Goal: Transaction & Acquisition: Obtain resource

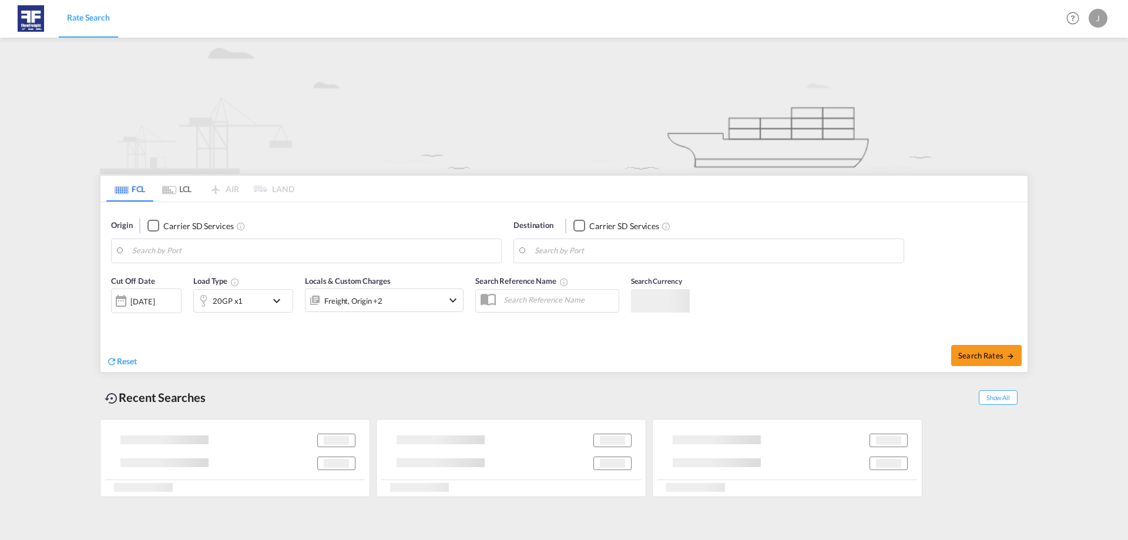
type input "[GEOGRAPHIC_DATA], NLRTM"
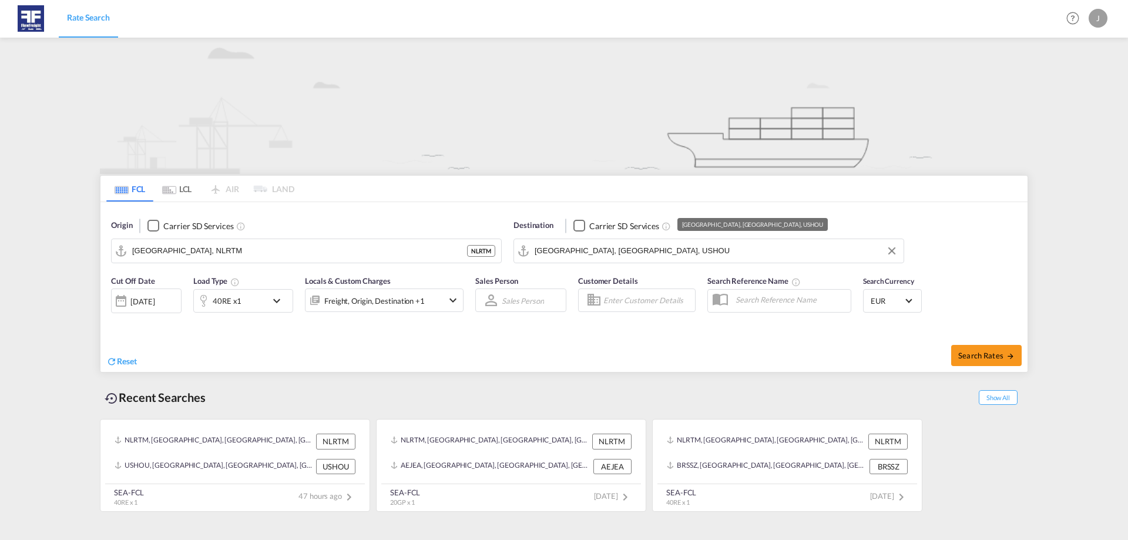
click at [659, 244] on input "[GEOGRAPHIC_DATA], [GEOGRAPHIC_DATA], USHOU" at bounding box center [716, 251] width 363 height 18
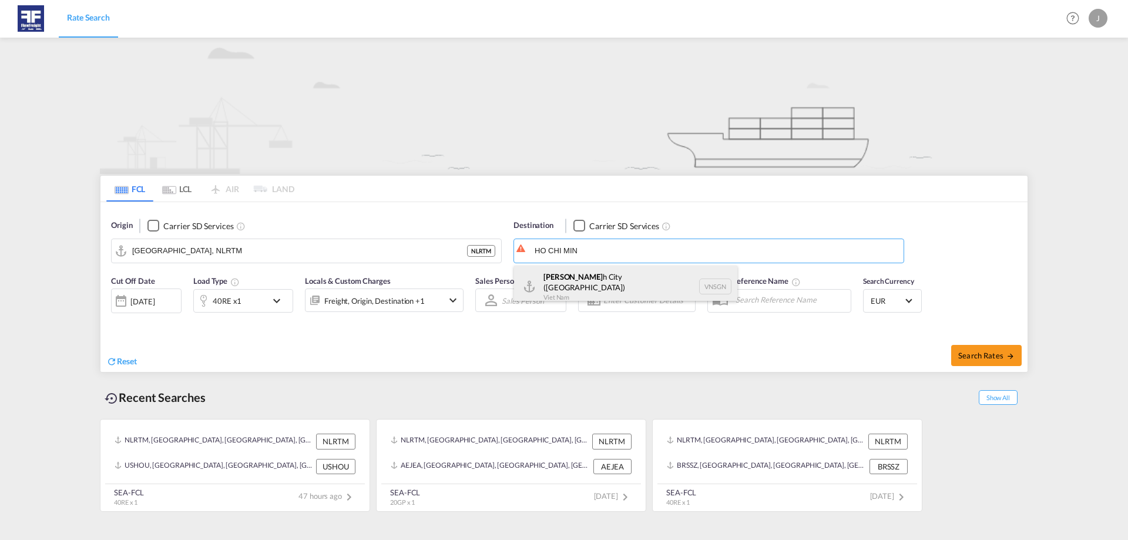
click at [638, 273] on div "Ho Chi Min h City ([GEOGRAPHIC_DATA]) [GEOGRAPHIC_DATA] VNSGN" at bounding box center [625, 287] width 223 height 42
type input "Ho Chi Minh City ([GEOGRAPHIC_DATA]), VNSGN"
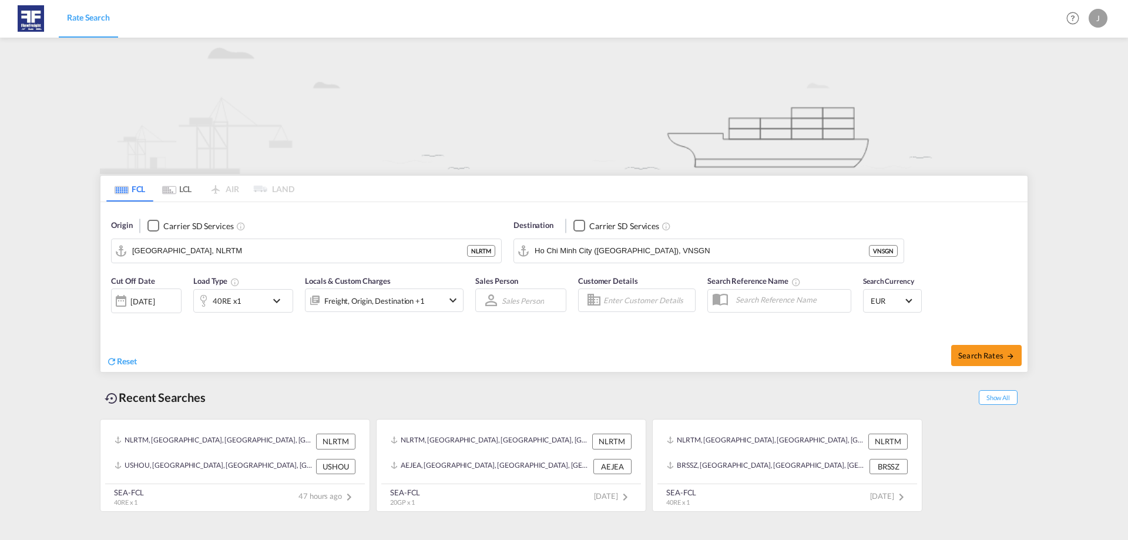
click at [235, 292] on div "40RE x1" at bounding box center [230, 301] width 73 height 24
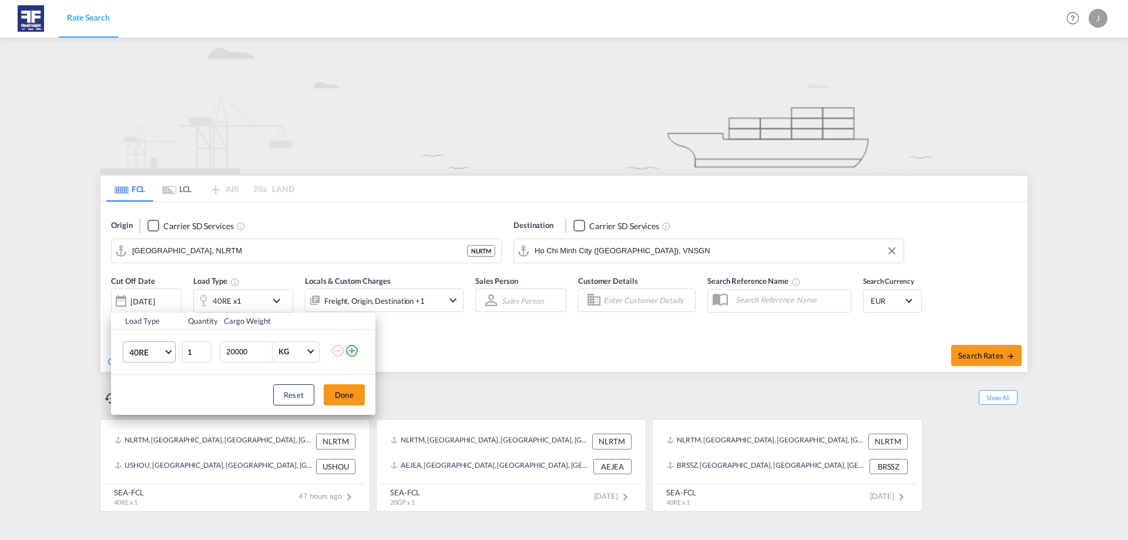
click at [153, 355] on span "40RE" at bounding box center [146, 353] width 34 height 12
click at [157, 296] on md-option "20GP" at bounding box center [160, 291] width 80 height 28
click at [352, 401] on button "Done" at bounding box center [344, 394] width 41 height 21
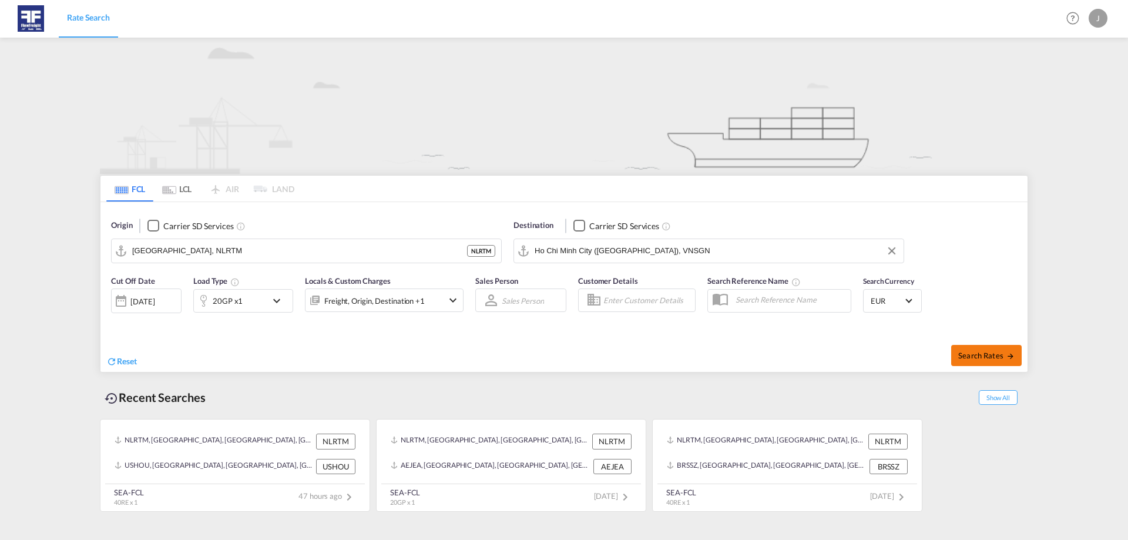
click at [959, 351] on span "Search Rates" at bounding box center [986, 355] width 56 height 9
type input "NLRTM to VNSGN / [DATE]"
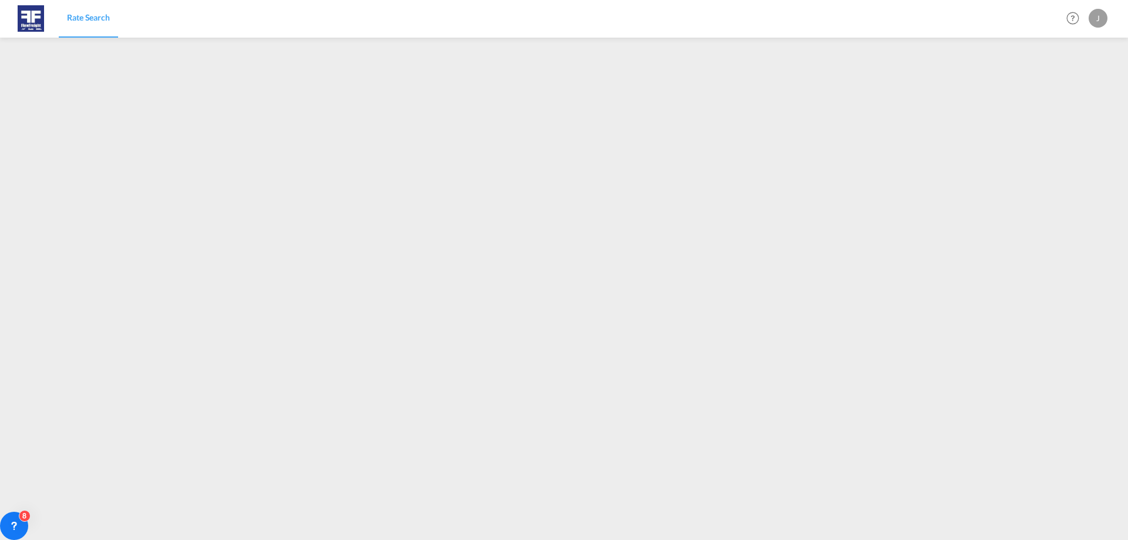
click at [85, 15] on span "Rate Search" at bounding box center [88, 17] width 43 height 10
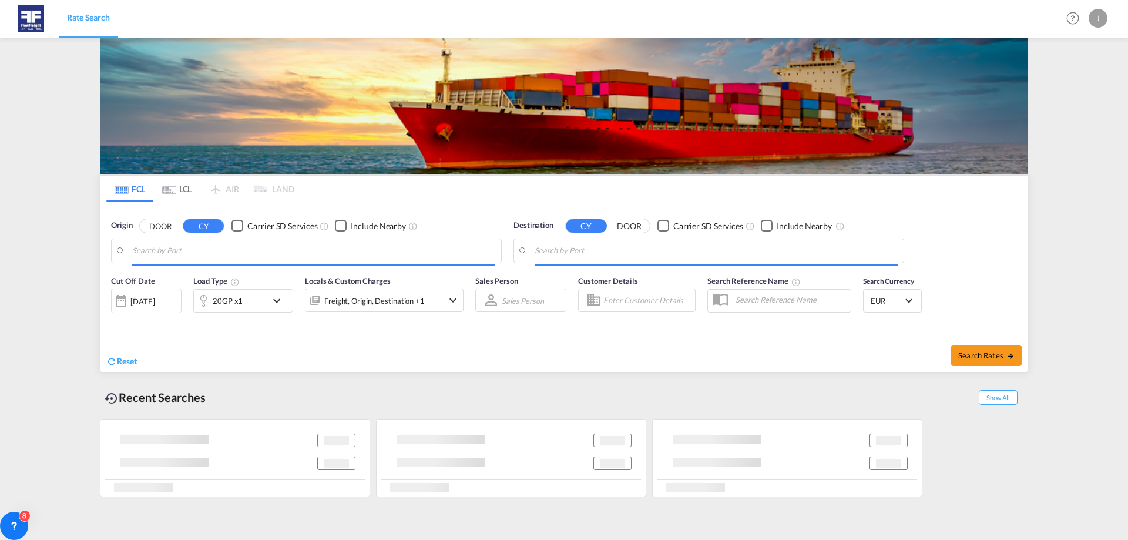
type input "[GEOGRAPHIC_DATA], NLRTM"
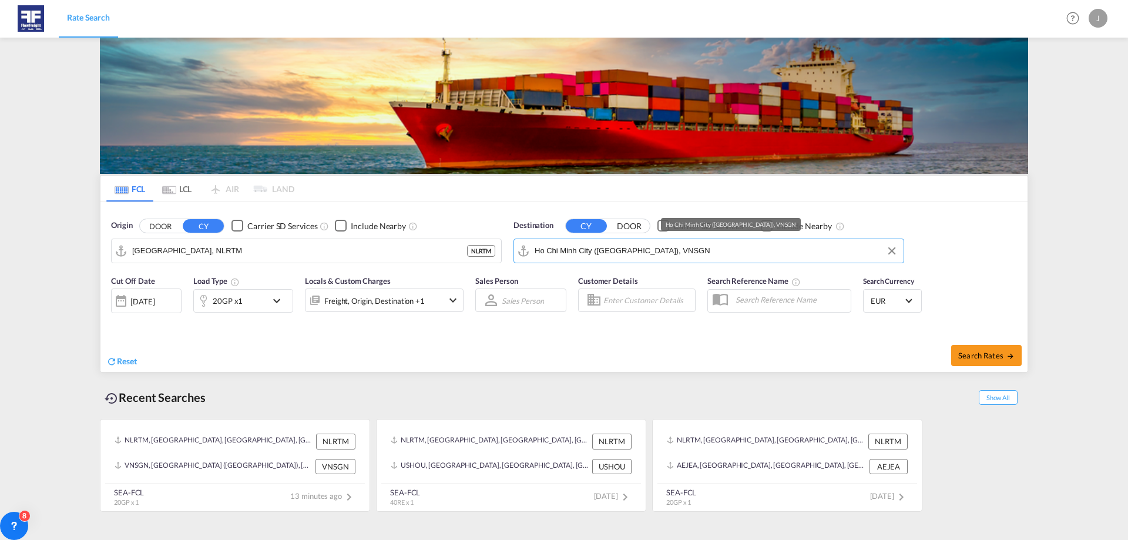
click at [629, 247] on input "Ho Chi Minh City ([GEOGRAPHIC_DATA]), VNSGN" at bounding box center [716, 251] width 363 height 18
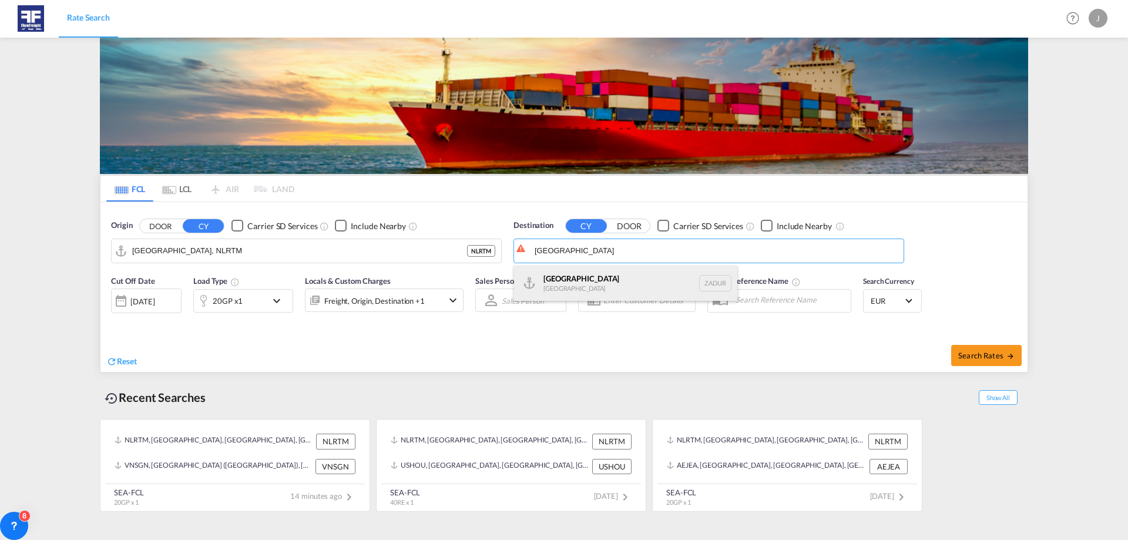
click at [626, 279] on div "[GEOGRAPHIC_DATA] [GEOGRAPHIC_DATA] ZADUR" at bounding box center [625, 283] width 223 height 35
type input "[GEOGRAPHIC_DATA], ZADUR"
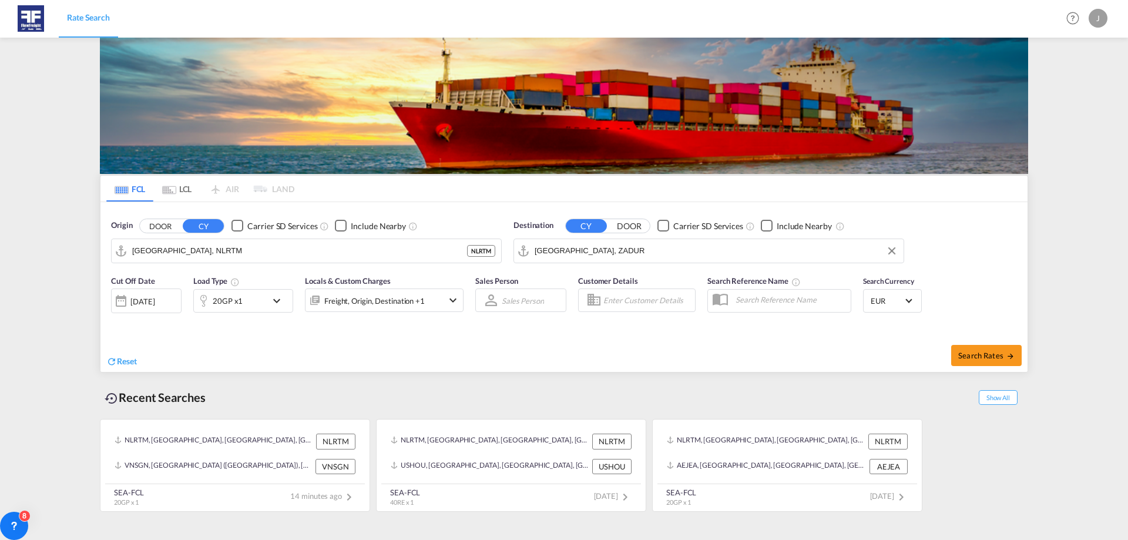
click at [240, 292] on div "20GP x1" at bounding box center [230, 301] width 73 height 24
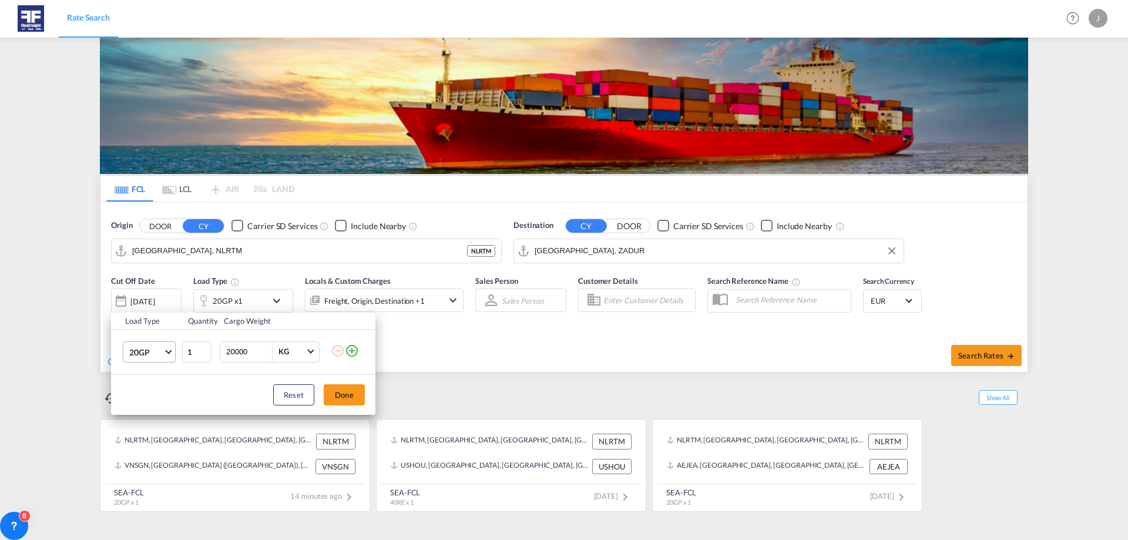
click at [166, 357] on md-select-value "20GP" at bounding box center [151, 352] width 47 height 20
click at [157, 404] on md-option "40HC" at bounding box center [160, 408] width 80 height 28
click at [343, 398] on button "Done" at bounding box center [344, 394] width 41 height 21
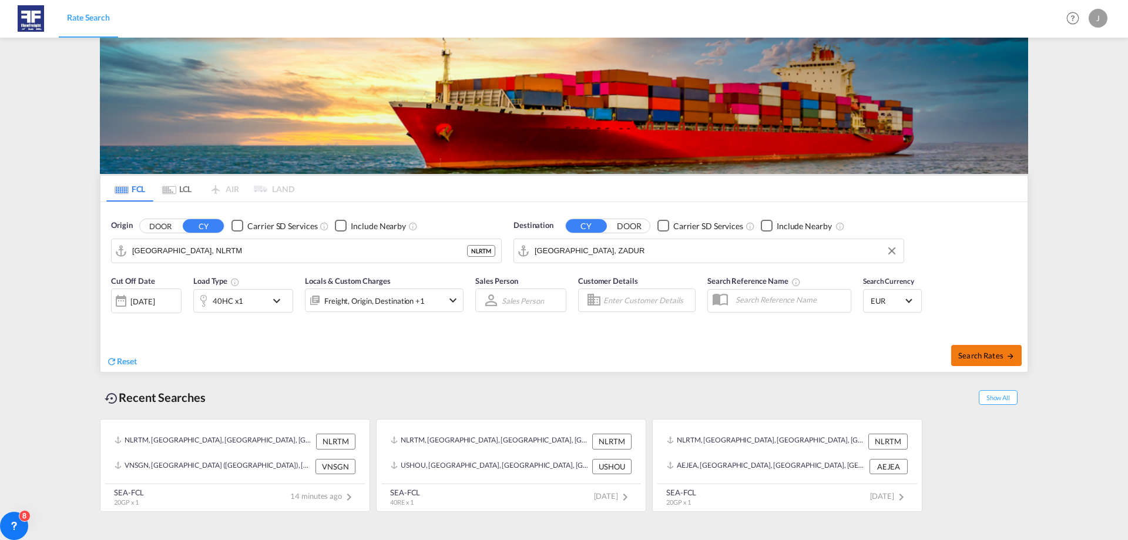
click at [961, 352] on span "Search Rates" at bounding box center [986, 355] width 56 height 9
type input "NLRTM to ZADUR / [DATE]"
